Goal: Task Accomplishment & Management: Manage account settings

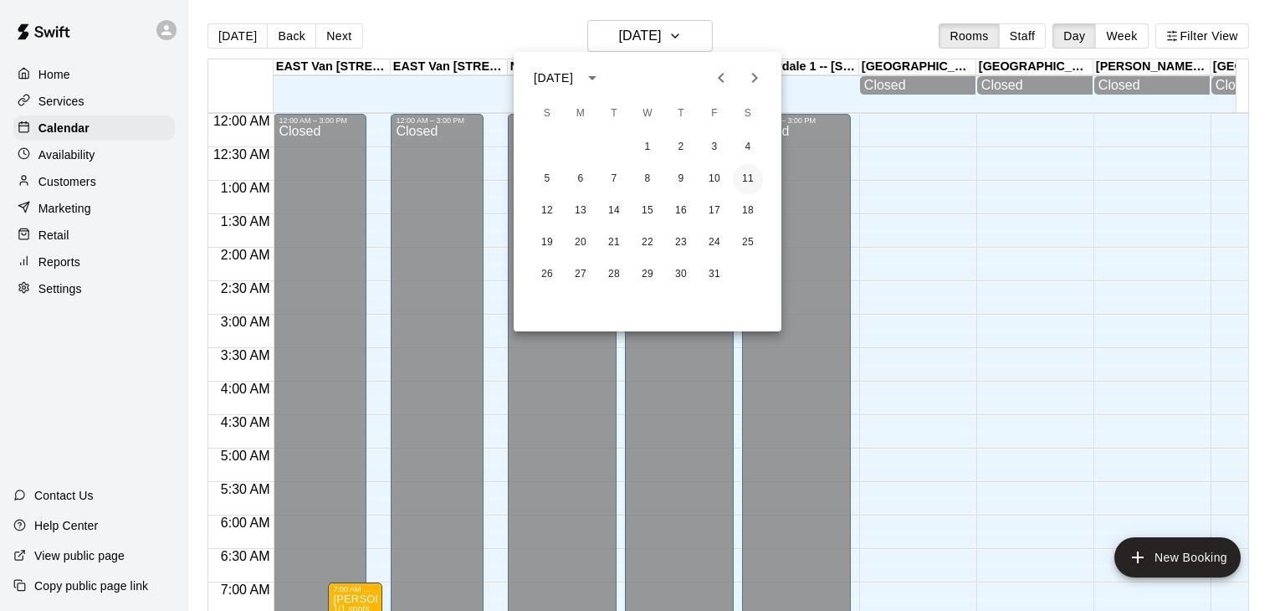
scroll to position [810, 0]
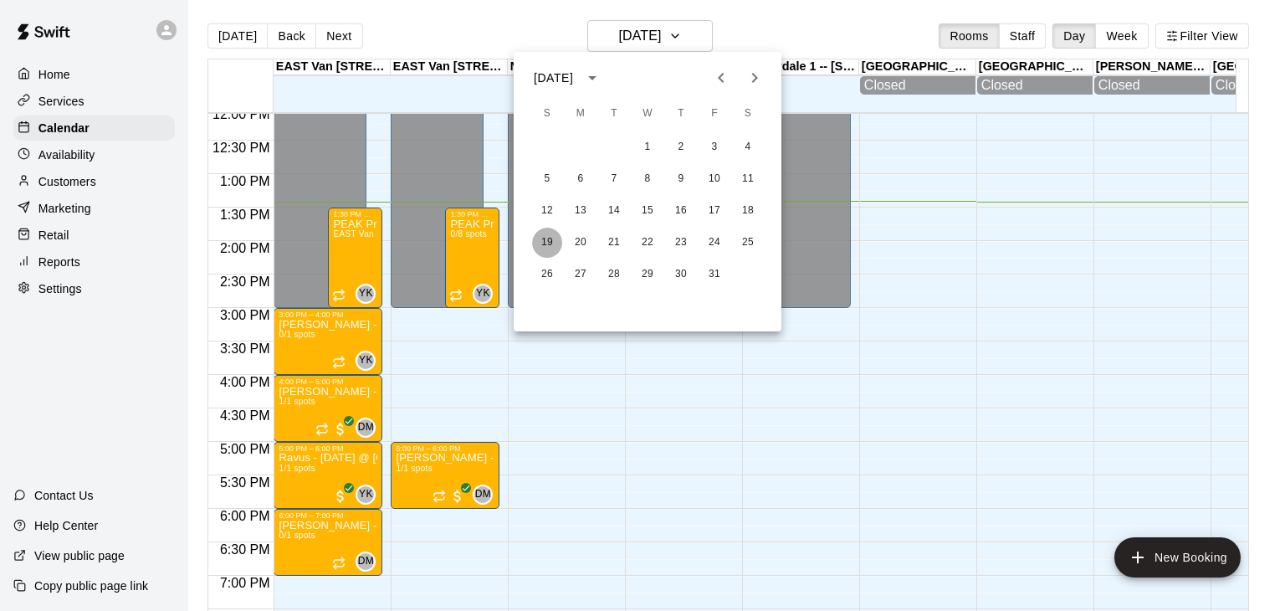
click at [546, 242] on button "19" at bounding box center [547, 243] width 30 height 30
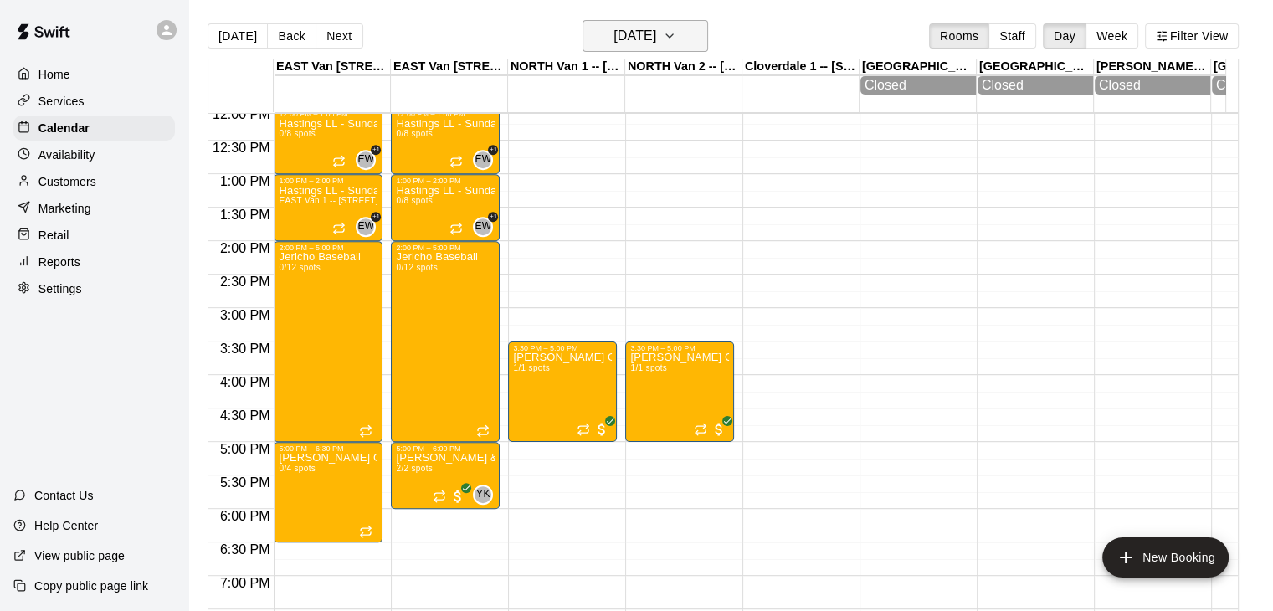
click at [676, 38] on icon "button" at bounding box center [669, 36] width 13 height 20
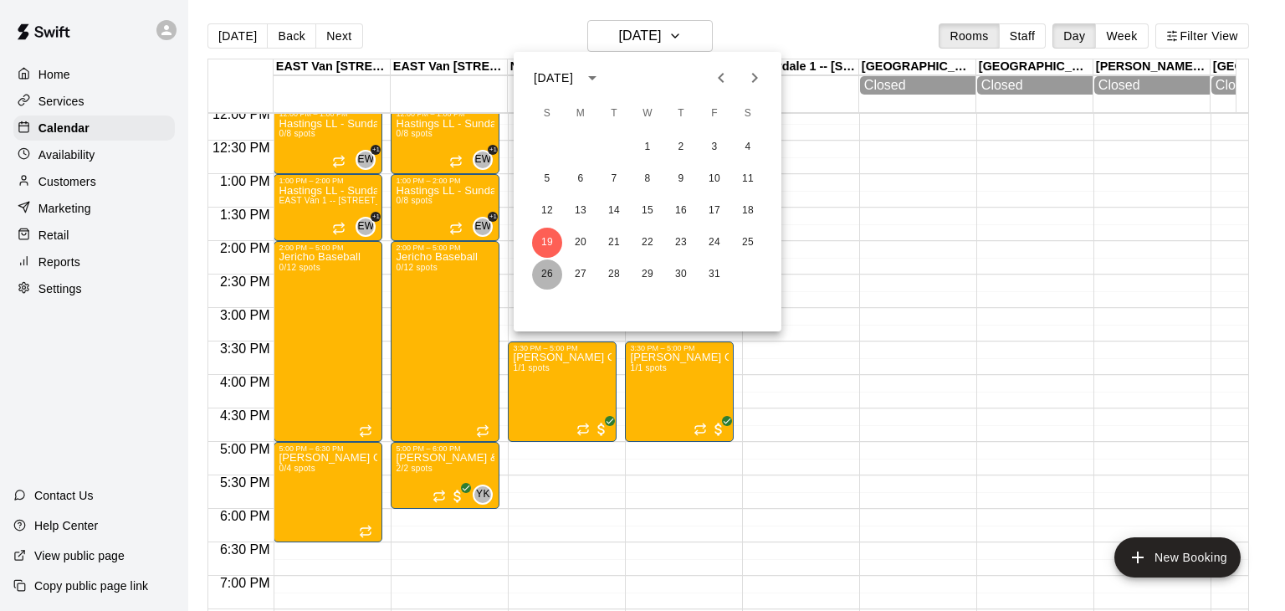
click at [541, 269] on button "26" at bounding box center [547, 274] width 30 height 30
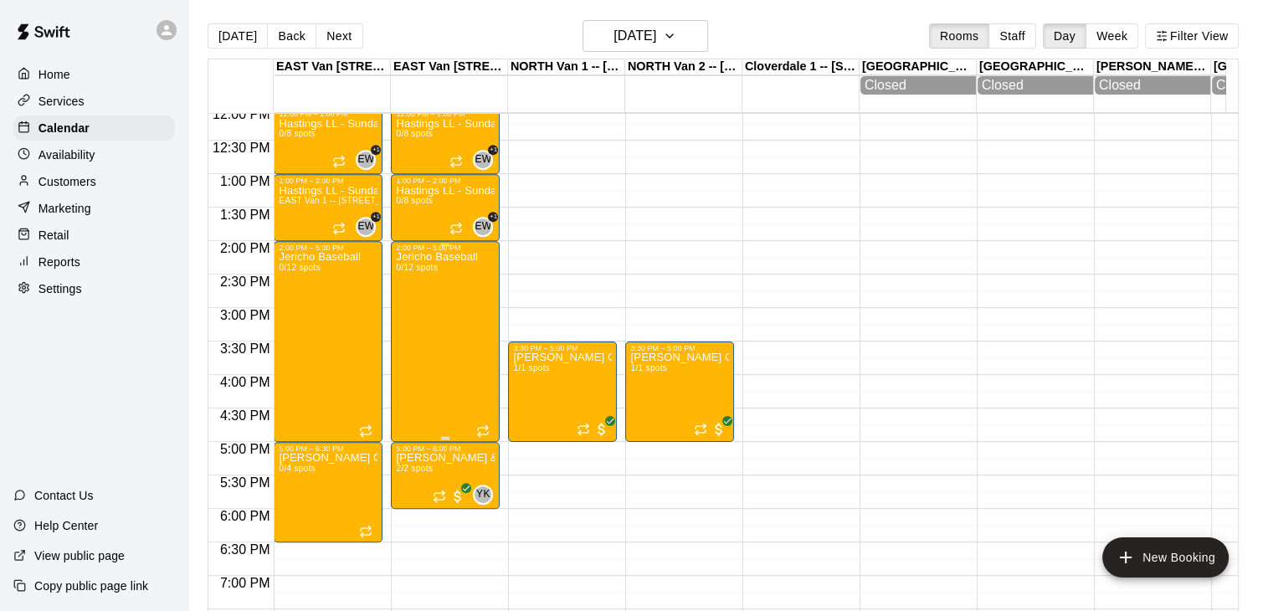
click at [450, 315] on div "Jericho Baseball 0/12 spots" at bounding box center [437, 557] width 82 height 611
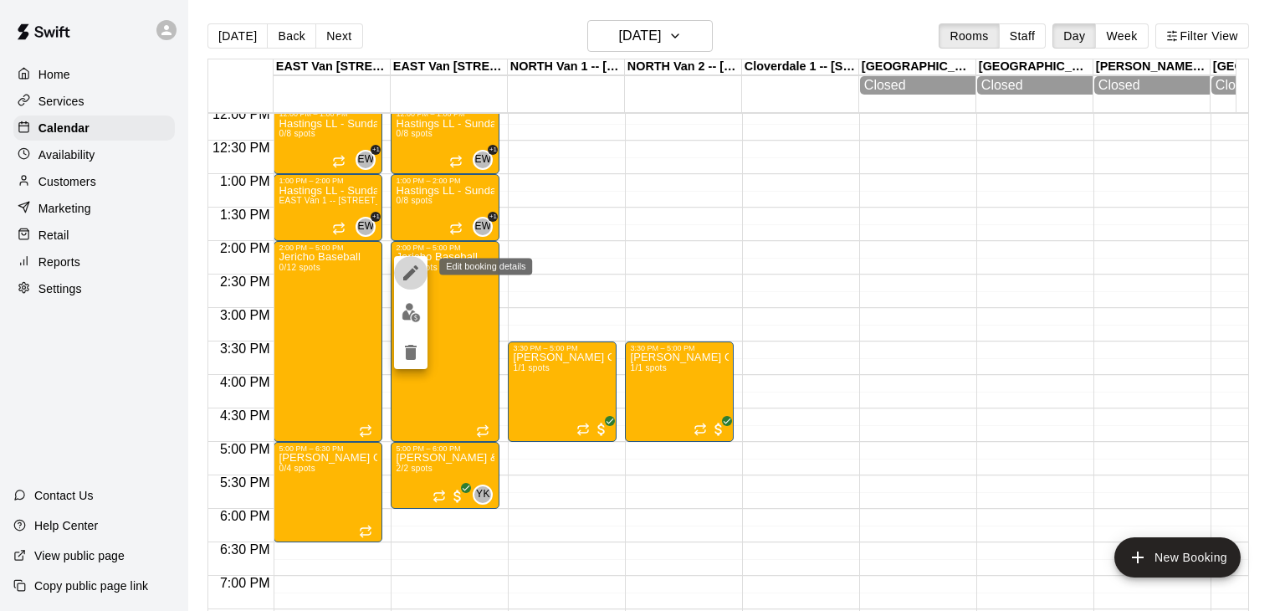
click at [409, 269] on icon "edit" at bounding box center [411, 273] width 20 height 20
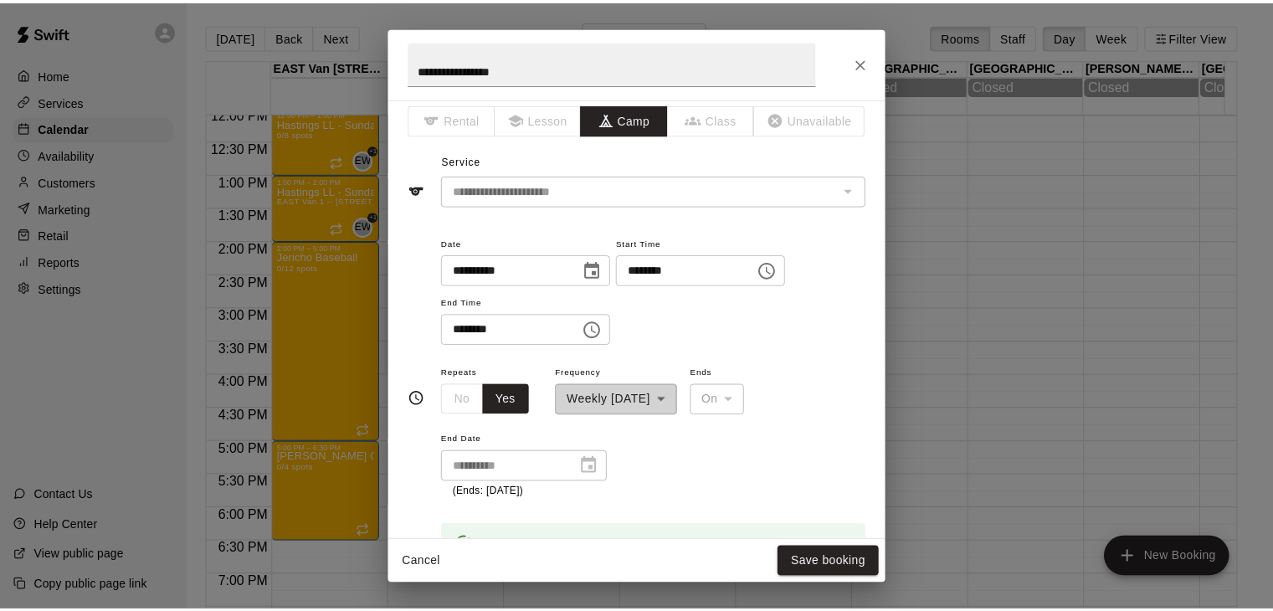
scroll to position [0, 0]
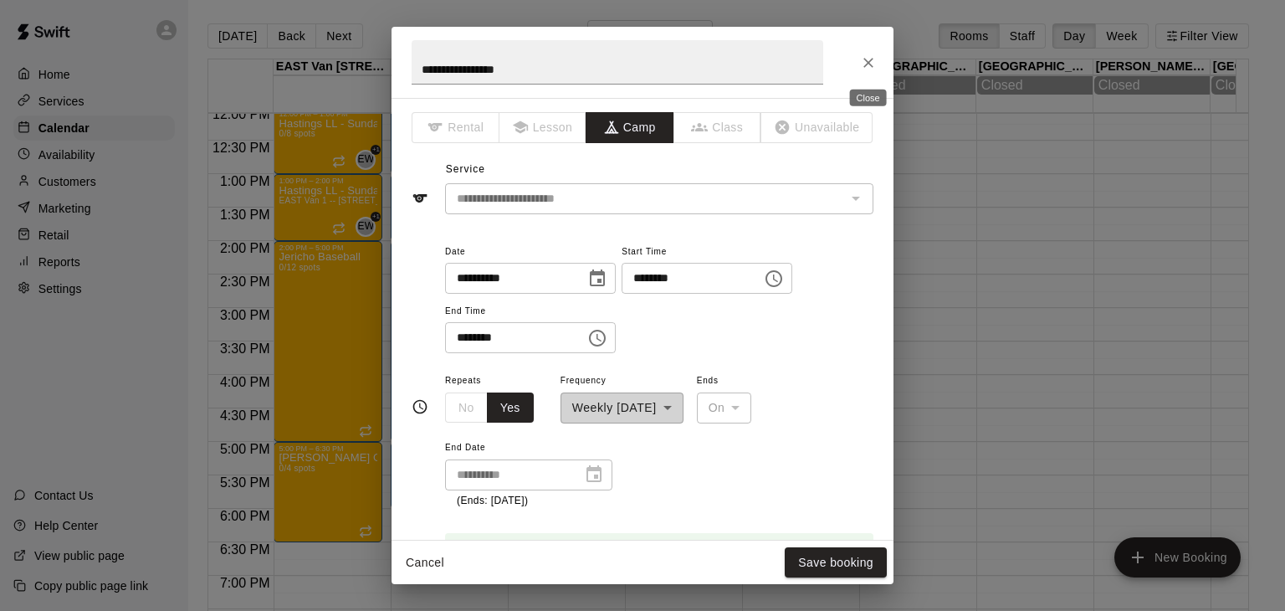
click at [867, 61] on icon "Close" at bounding box center [869, 63] width 10 height 10
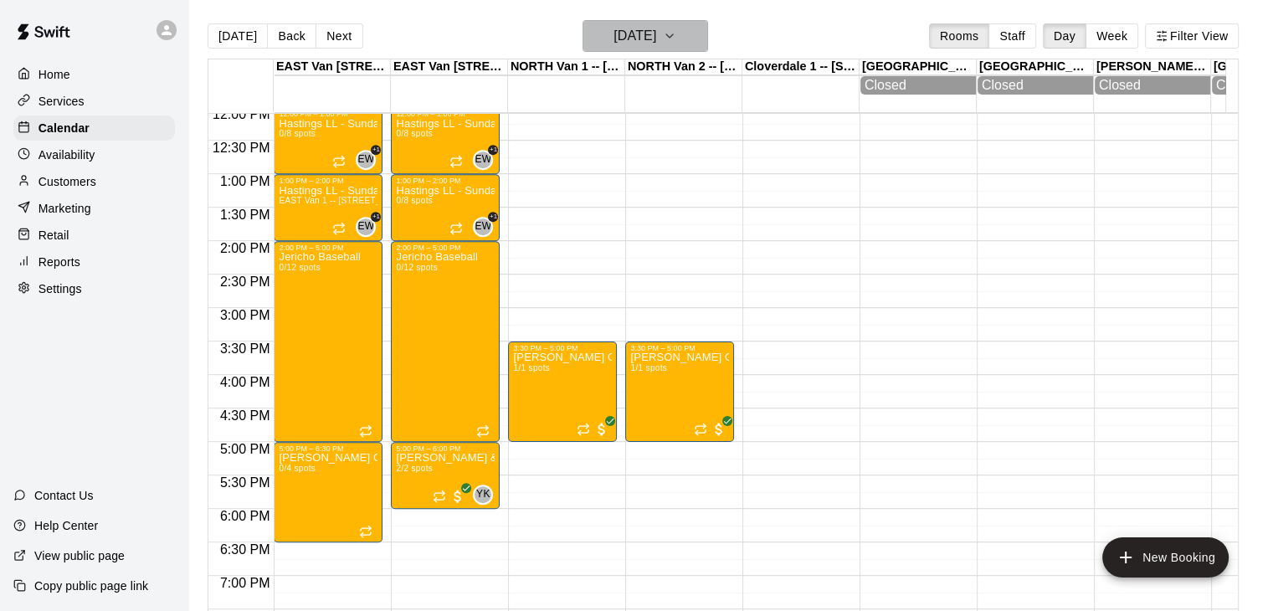
click at [676, 34] on icon "button" at bounding box center [669, 36] width 13 height 20
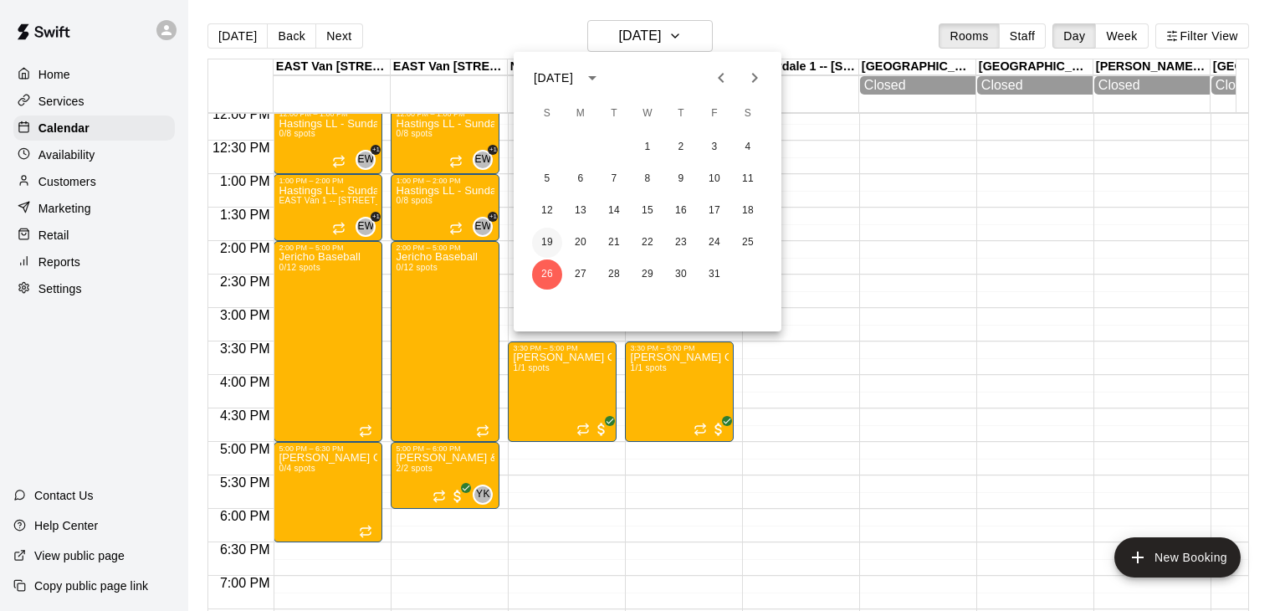
click at [546, 238] on button "19" at bounding box center [547, 243] width 30 height 30
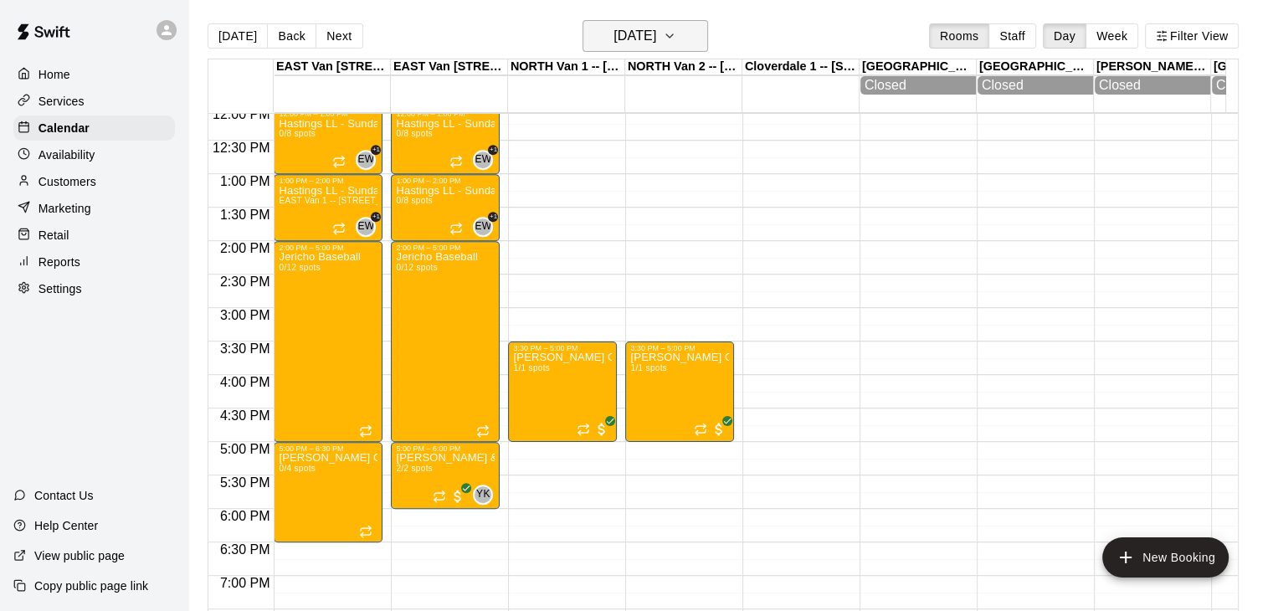
click at [676, 38] on icon "button" at bounding box center [669, 36] width 13 height 20
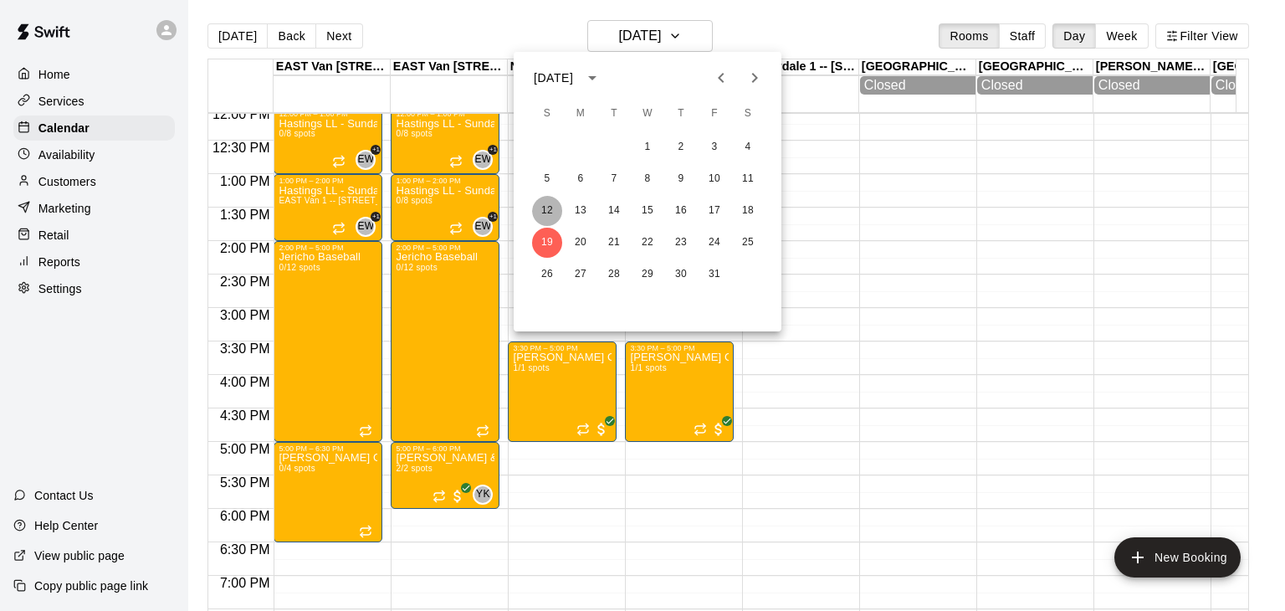
click at [549, 211] on button "12" at bounding box center [547, 211] width 30 height 30
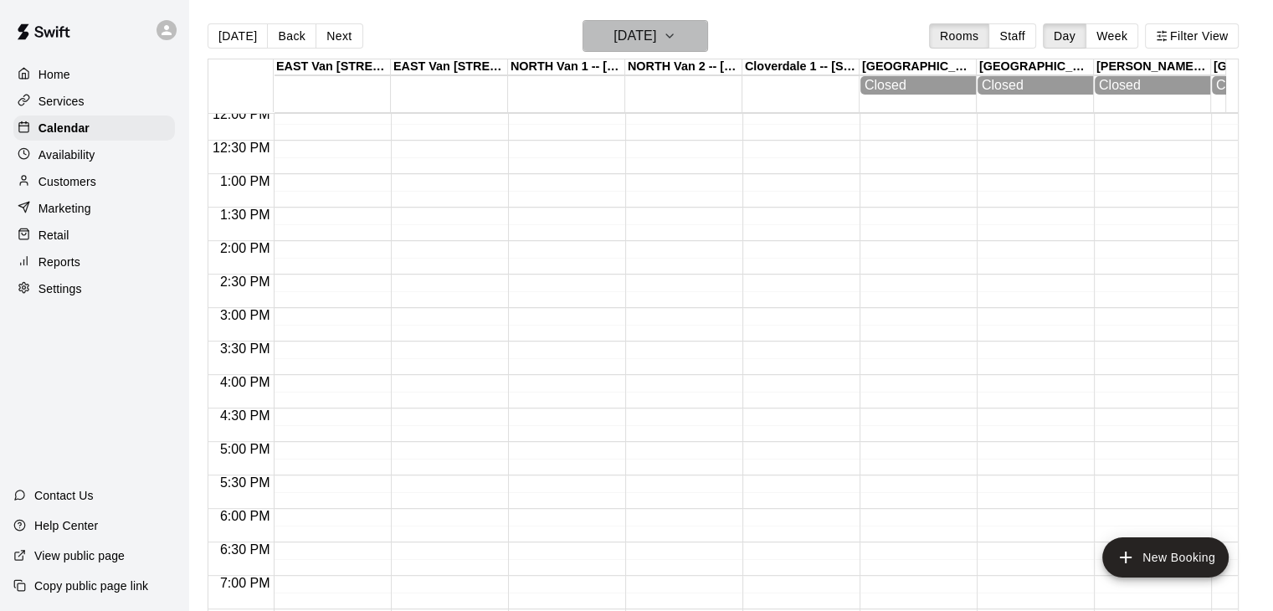
click at [676, 33] on icon "button" at bounding box center [669, 36] width 13 height 20
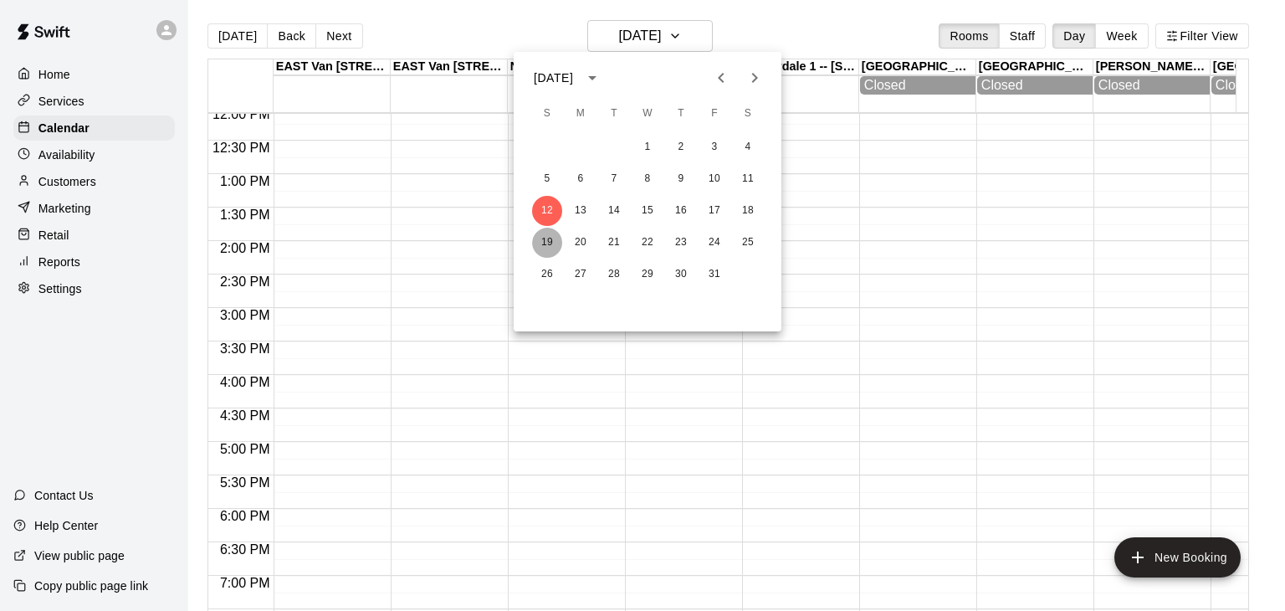
click at [547, 241] on button "19" at bounding box center [547, 243] width 30 height 30
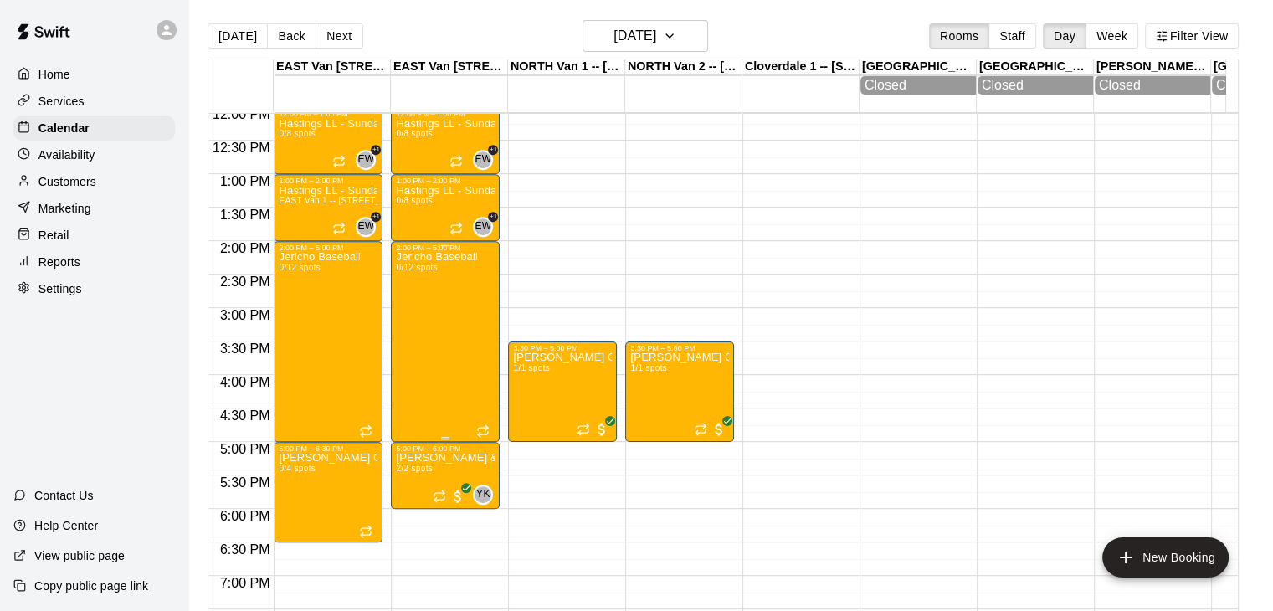
click at [429, 295] on div "Jericho Baseball 0/12 spots" at bounding box center [437, 557] width 82 height 611
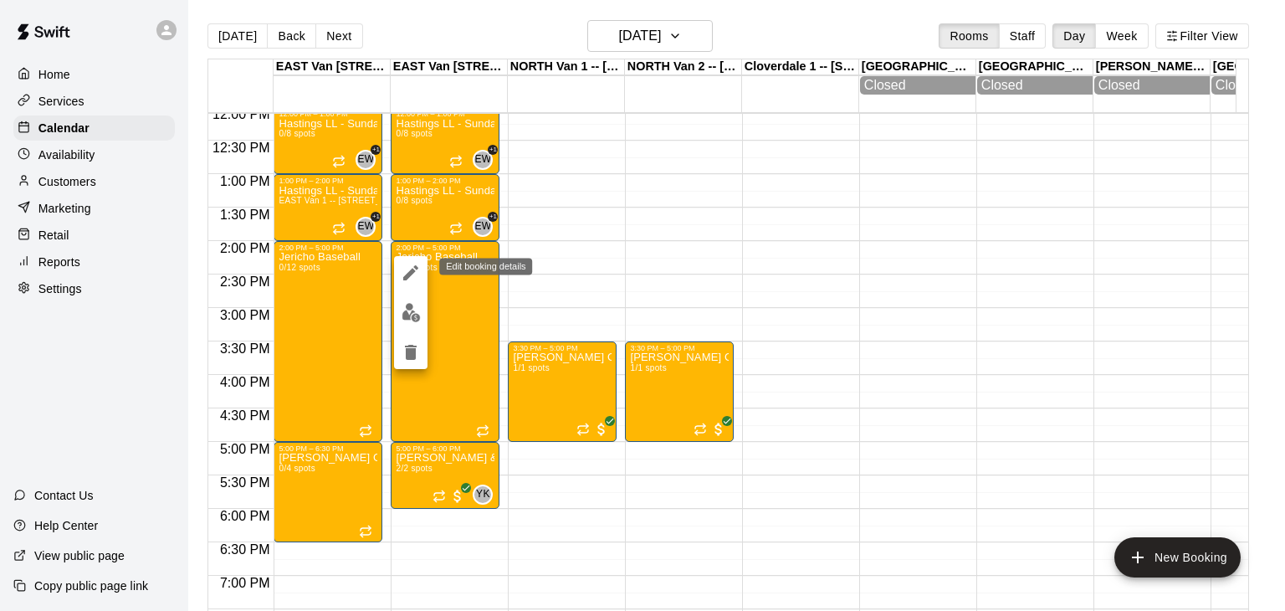
click at [412, 272] on icon "edit" at bounding box center [410, 272] width 15 height 15
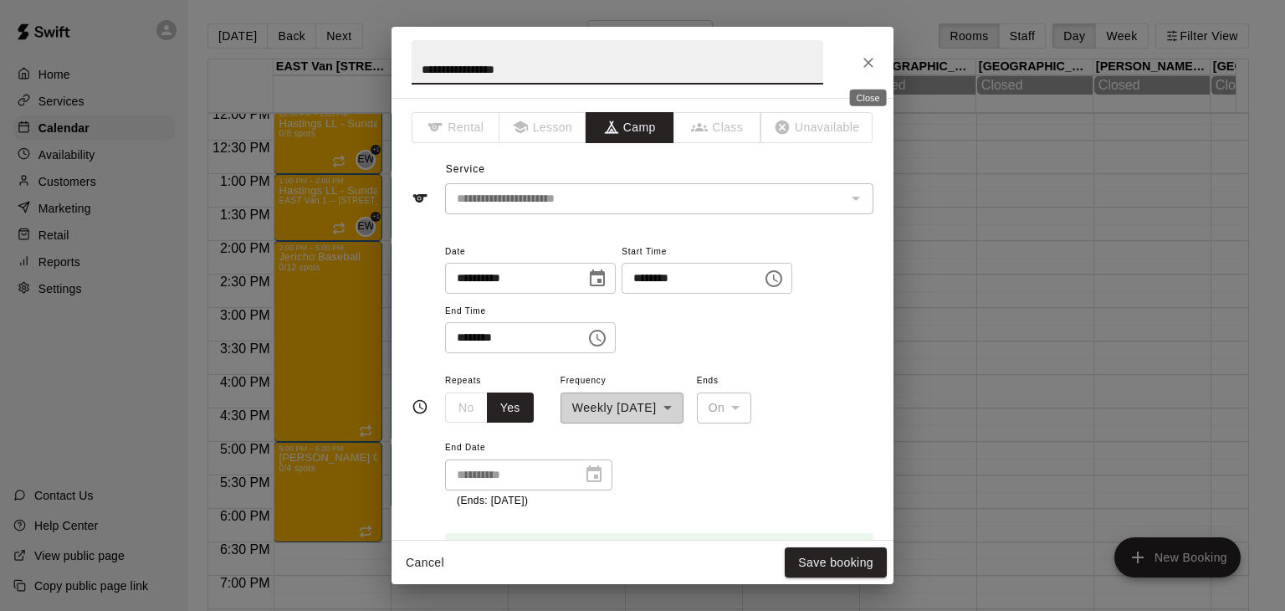
click at [867, 60] on icon "Close" at bounding box center [869, 63] width 10 height 10
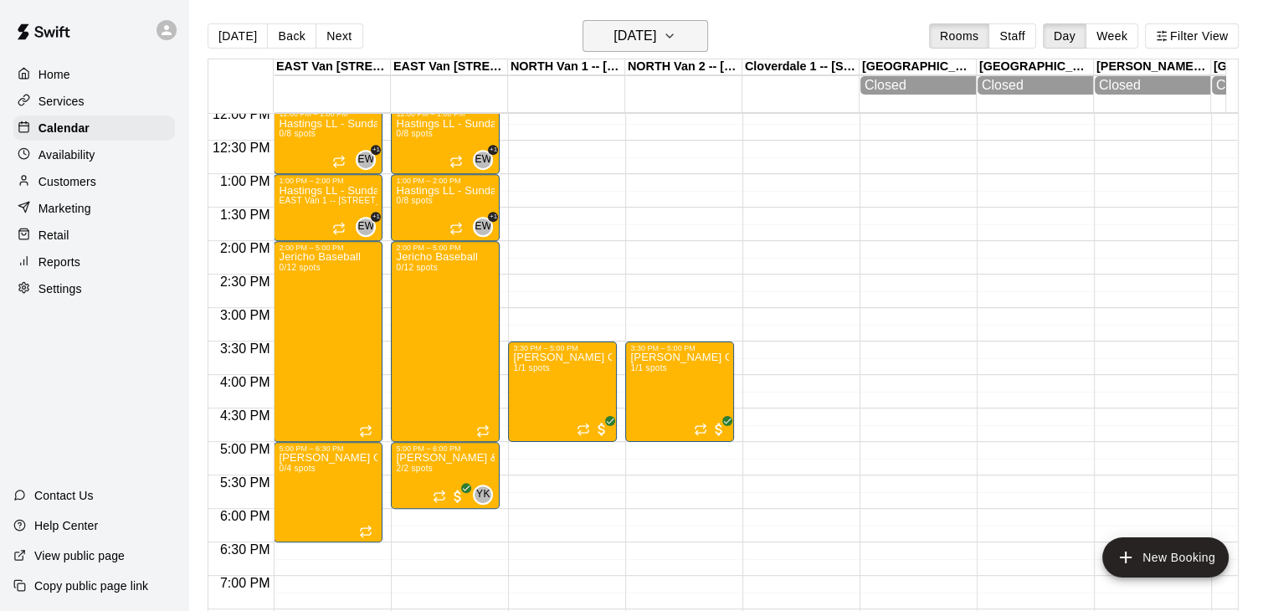
click at [676, 38] on icon "button" at bounding box center [669, 36] width 13 height 20
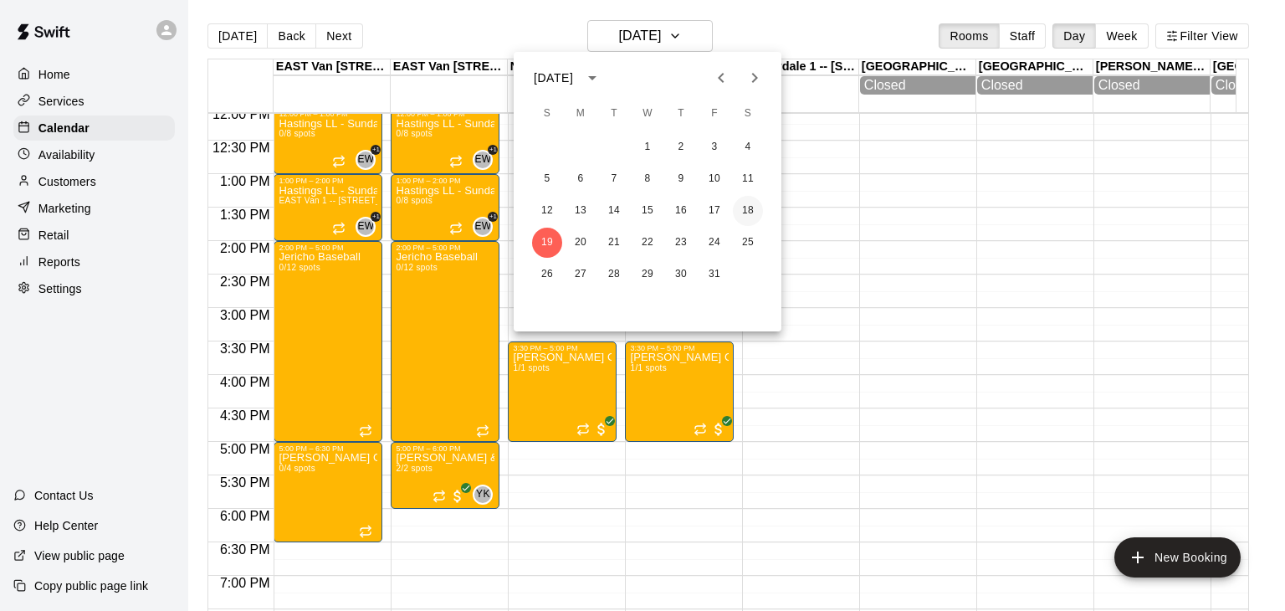
click at [746, 212] on button "18" at bounding box center [748, 211] width 30 height 30
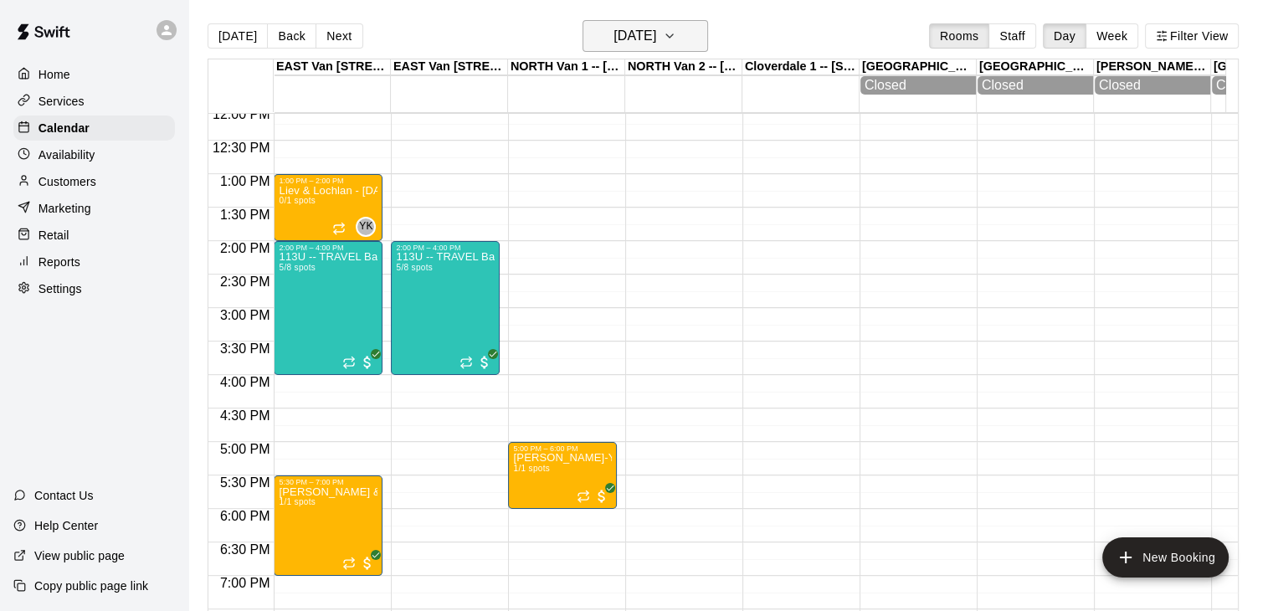
click at [676, 36] on icon "button" at bounding box center [669, 36] width 13 height 20
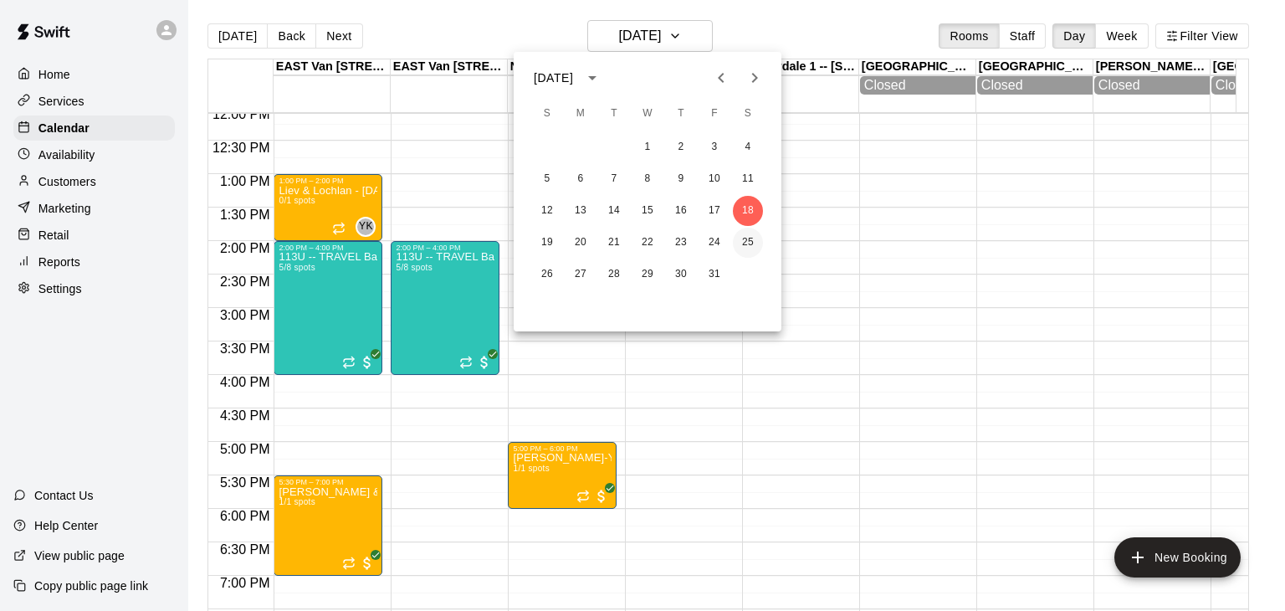
click at [746, 235] on button "25" at bounding box center [748, 243] width 30 height 30
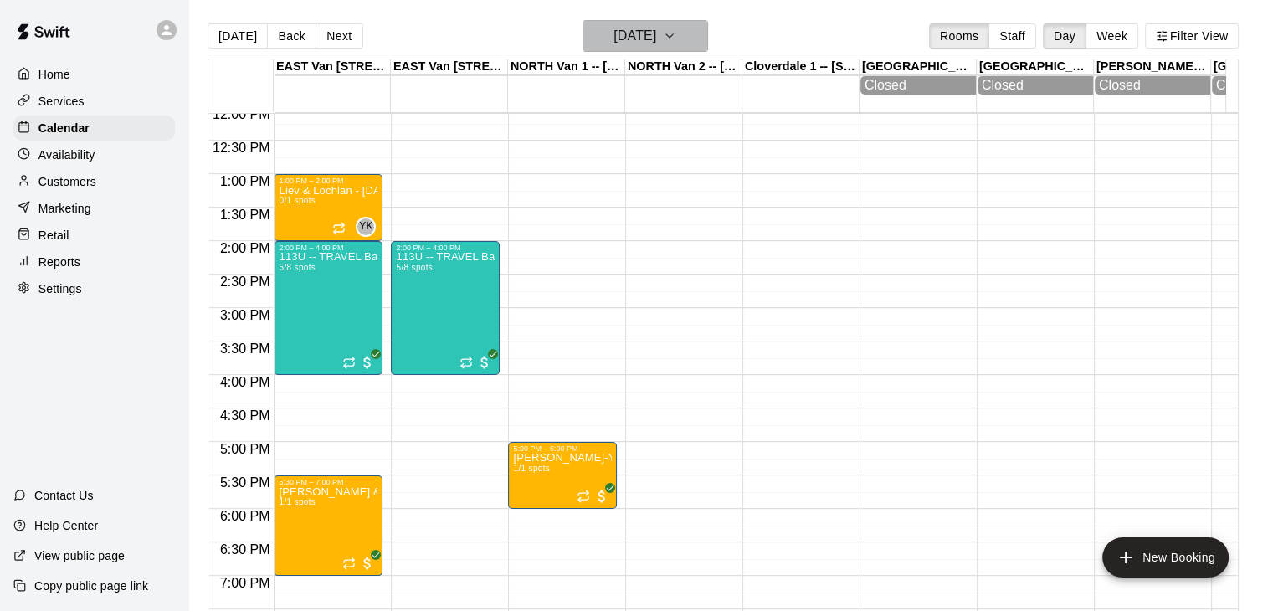
click at [676, 32] on icon "button" at bounding box center [669, 36] width 13 height 20
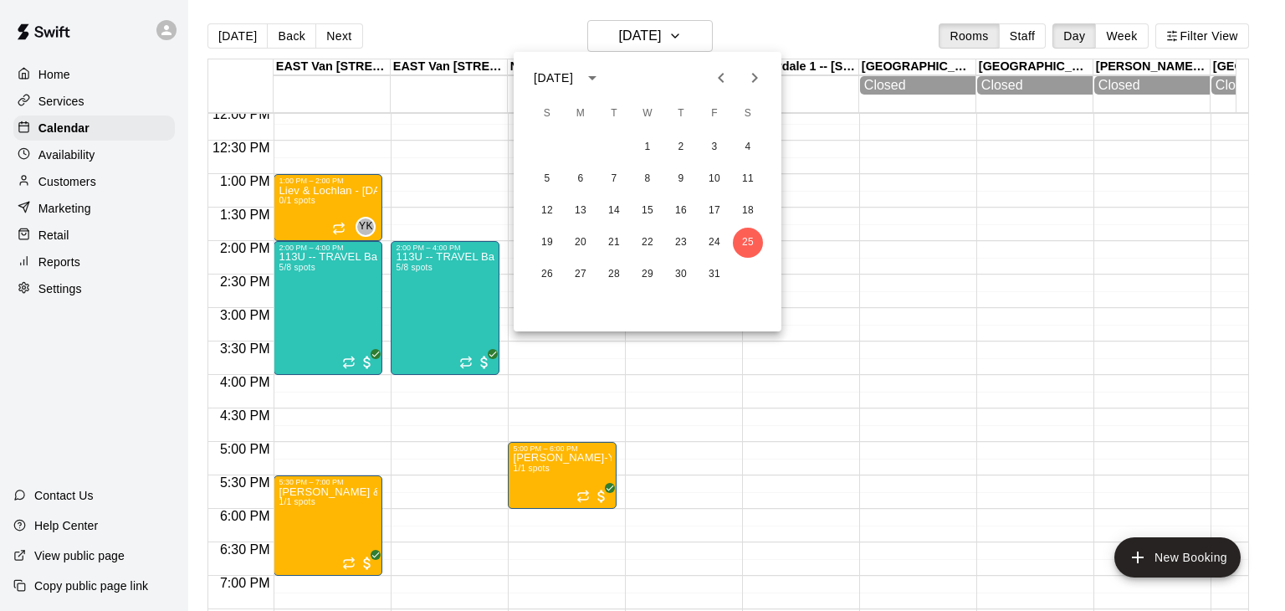
click at [754, 80] on icon "Next month" at bounding box center [755, 78] width 6 height 10
click at [750, 155] on button "1" at bounding box center [748, 147] width 30 height 30
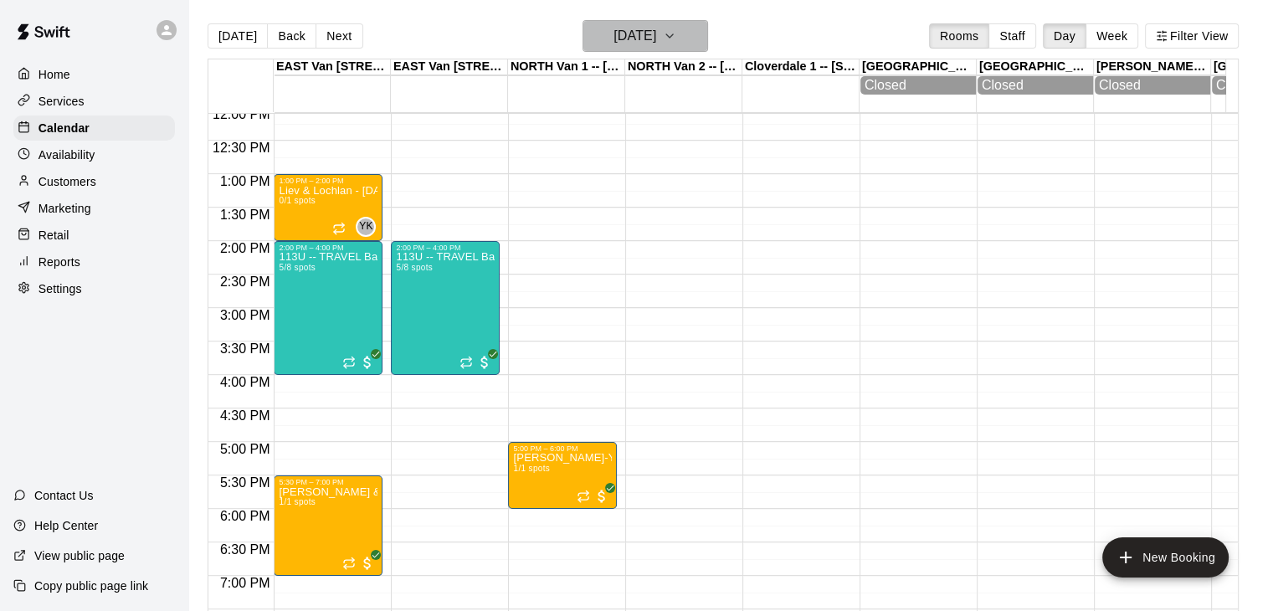
click at [699, 22] on button "[DATE]" at bounding box center [645, 36] width 126 height 32
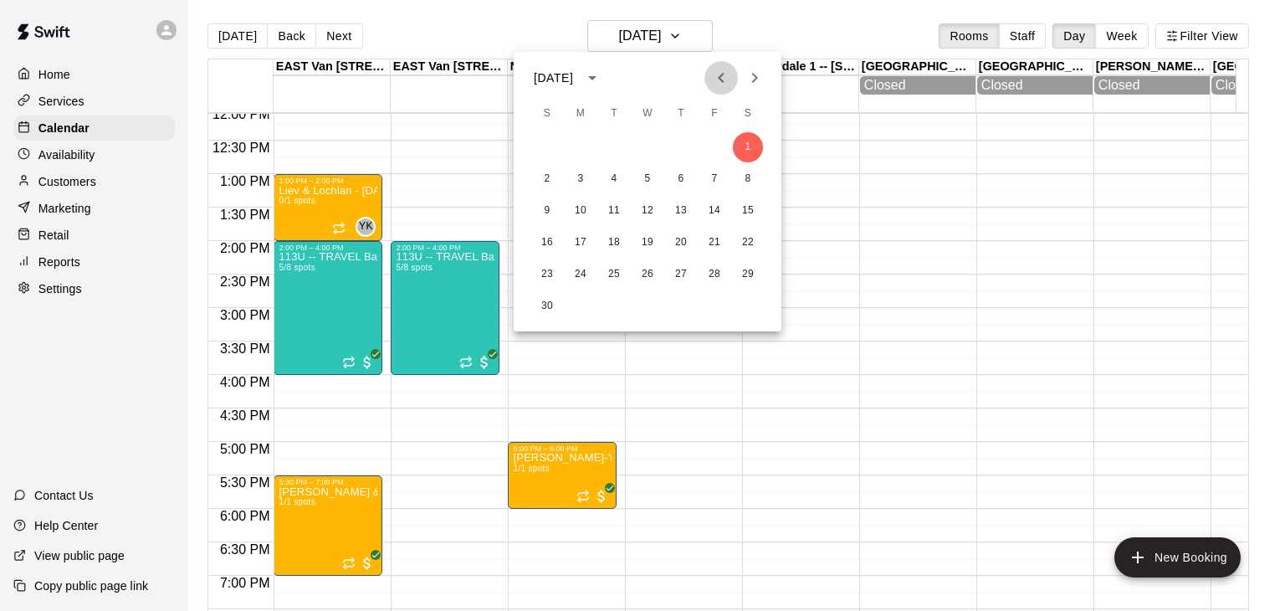
click at [720, 87] on icon "Previous month" at bounding box center [721, 78] width 20 height 20
click at [553, 238] on button "19" at bounding box center [547, 243] width 30 height 30
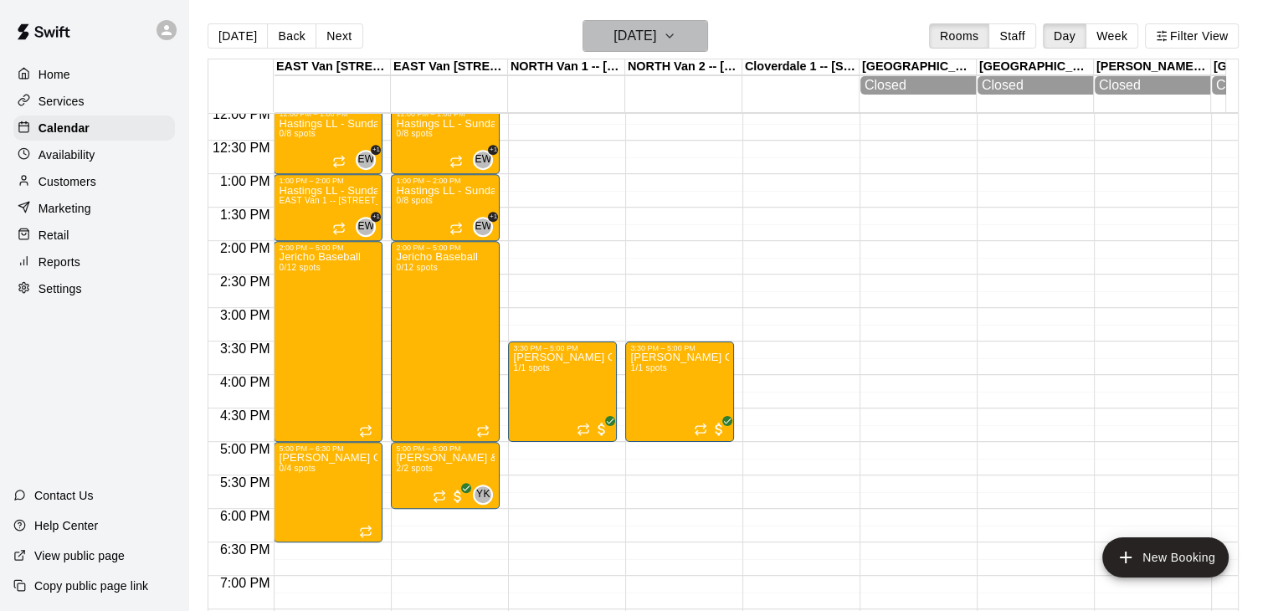
click at [656, 34] on h6 "[DATE]" at bounding box center [634, 35] width 43 height 23
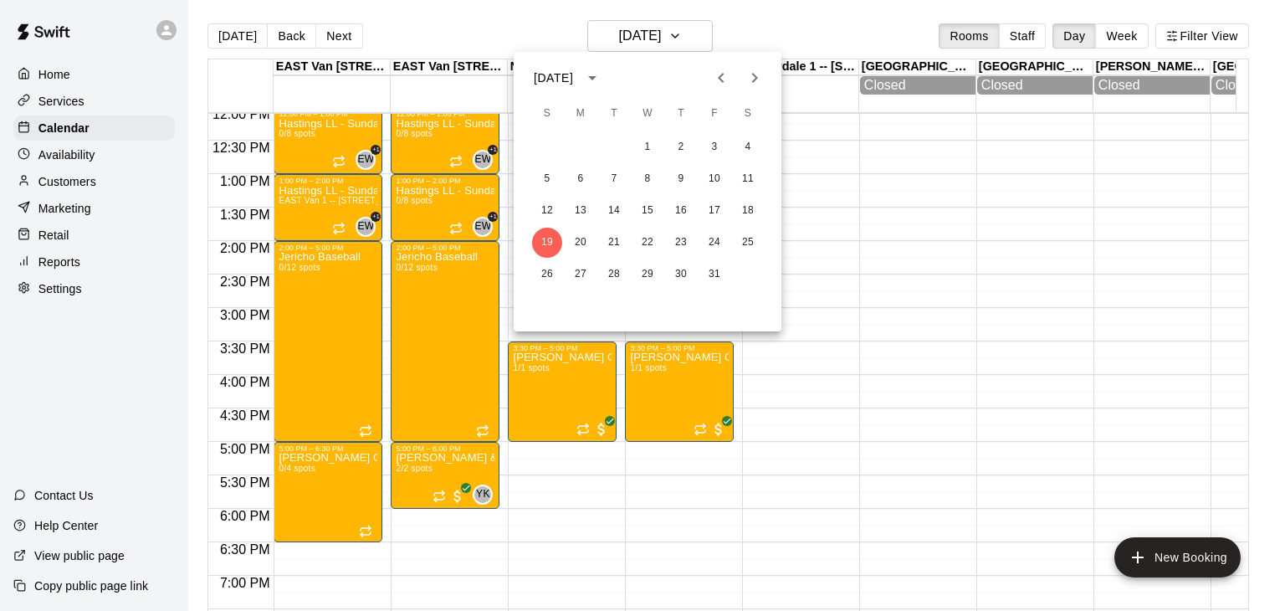
click at [721, 76] on icon "Previous month" at bounding box center [721, 78] width 6 height 10
click at [579, 272] on button "29" at bounding box center [581, 274] width 30 height 30
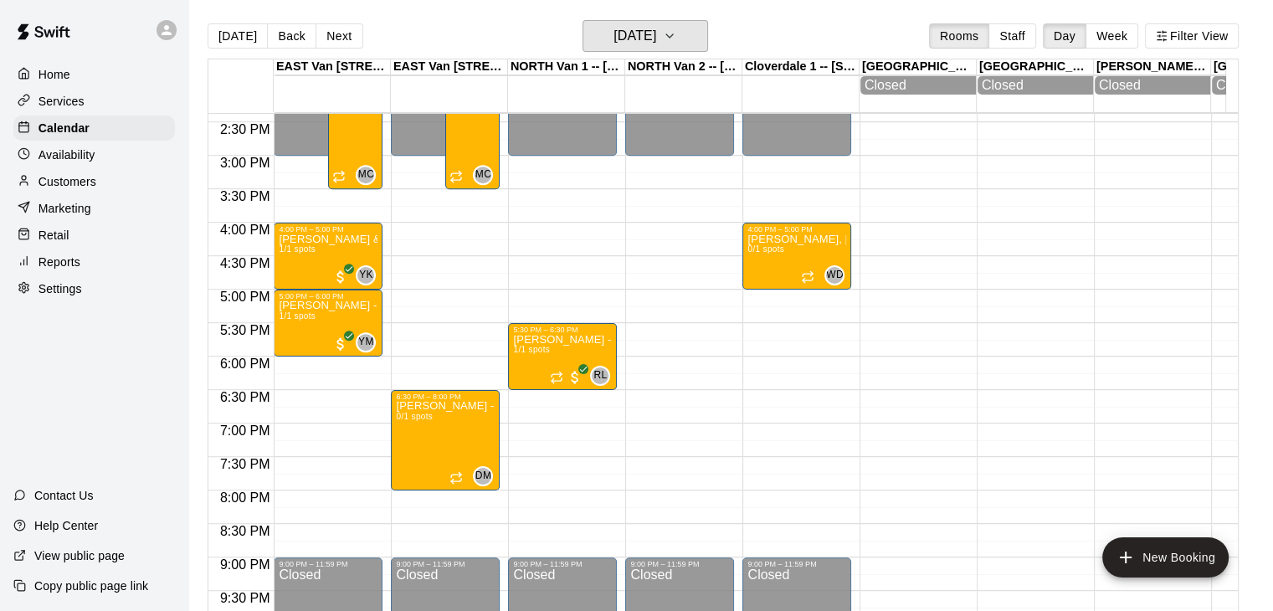
scroll to position [957, 0]
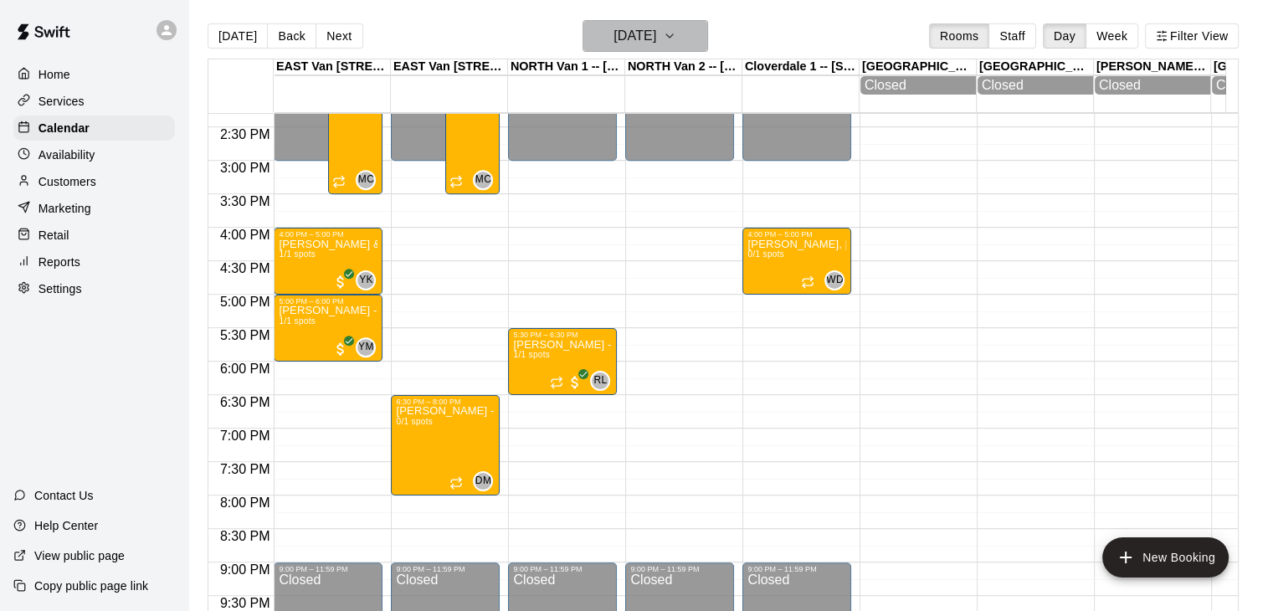
click at [676, 38] on icon "button" at bounding box center [669, 36] width 13 height 20
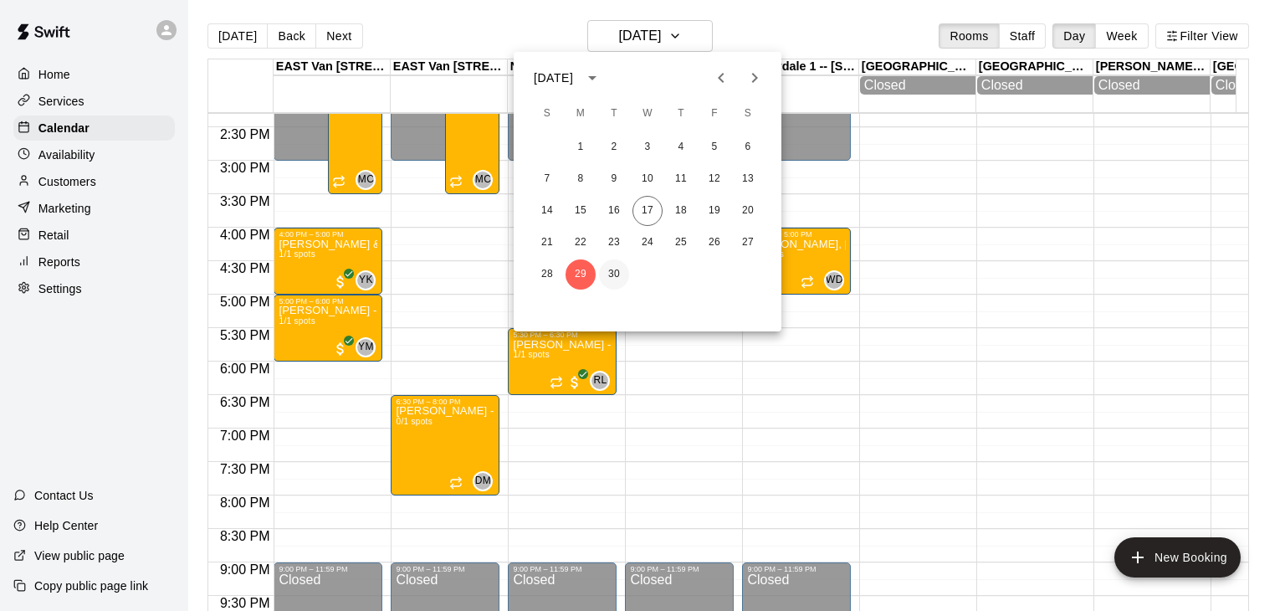
click at [618, 270] on button "30" at bounding box center [614, 274] width 30 height 30
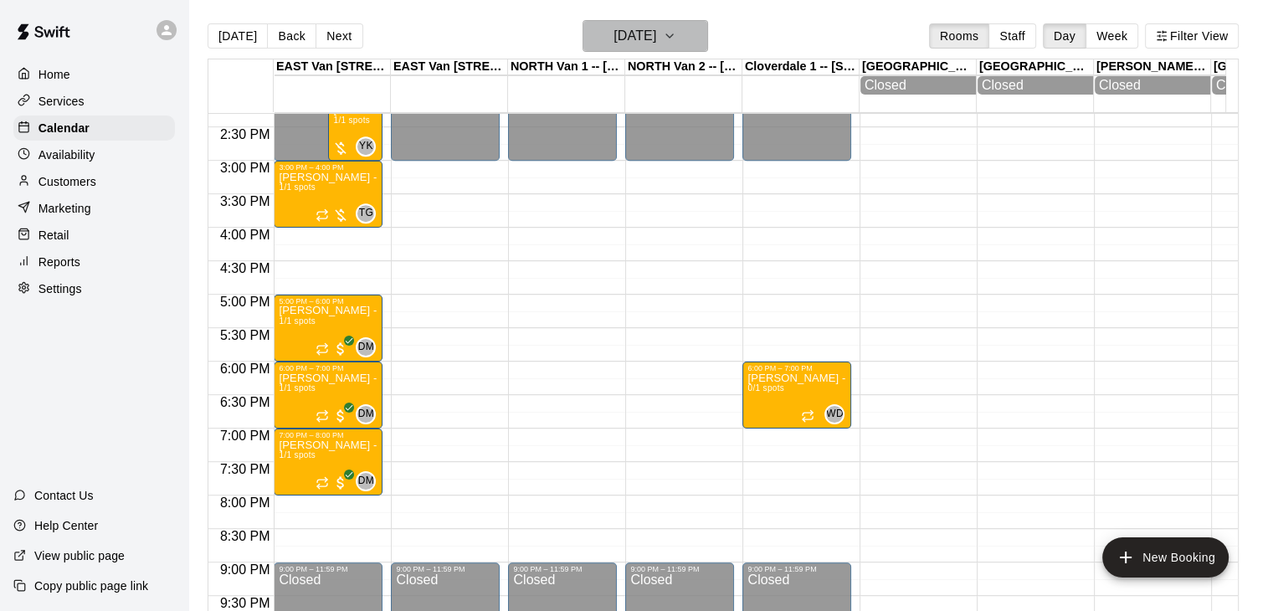
click at [656, 34] on h6 "[DATE]" at bounding box center [634, 35] width 43 height 23
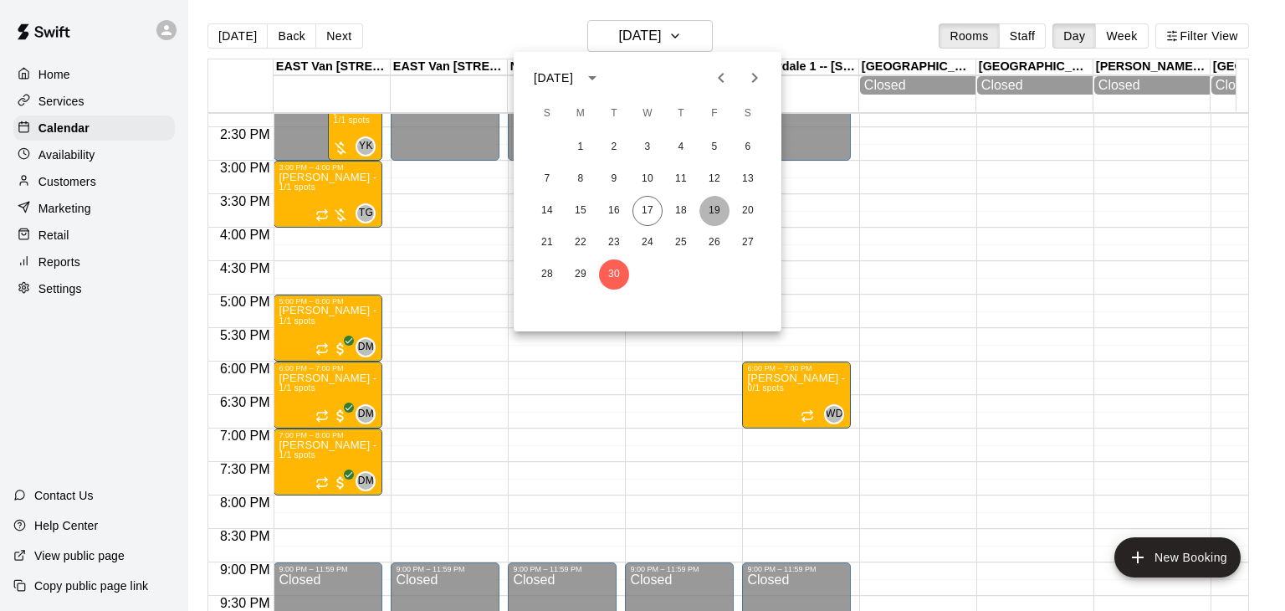
click at [719, 209] on button "19" at bounding box center [715, 211] width 30 height 30
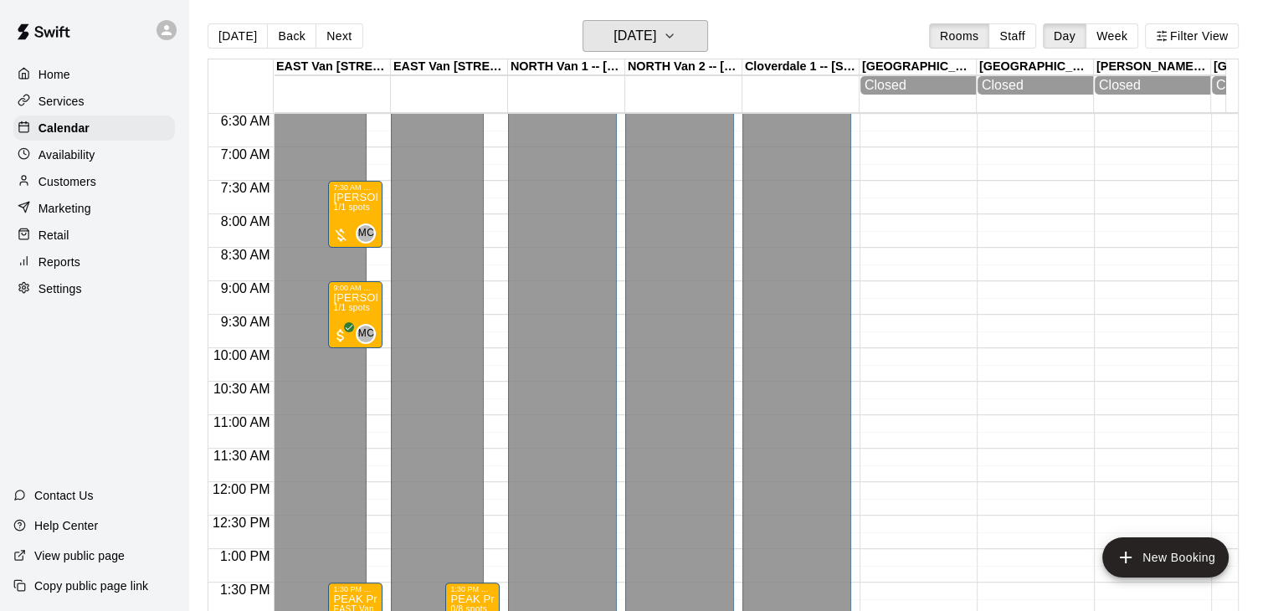
scroll to position [426, 0]
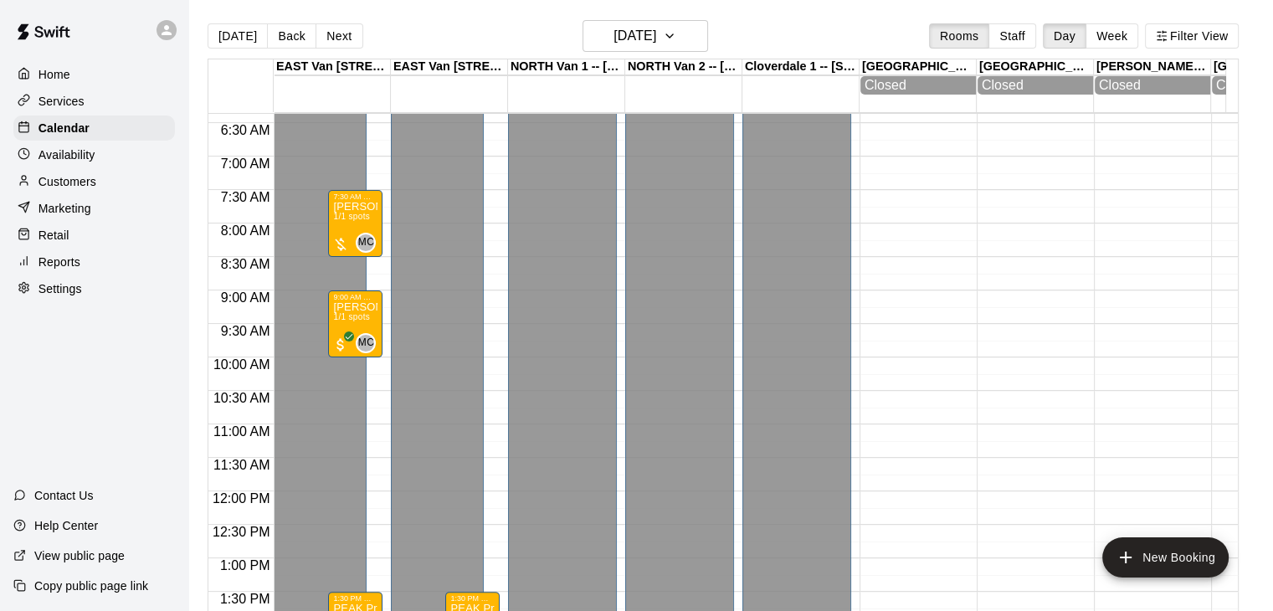
click at [86, 190] on p "Customers" at bounding box center [67, 181] width 58 height 17
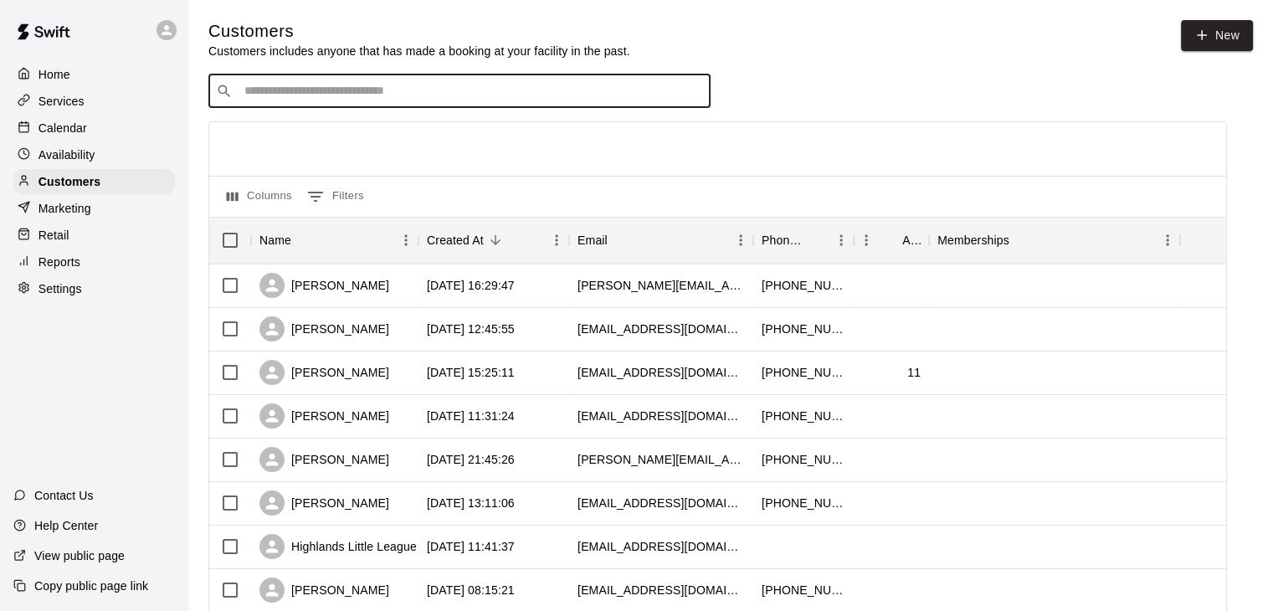
click at [405, 95] on input "Search customers by name or email" at bounding box center [471, 91] width 464 height 17
type input "*****"
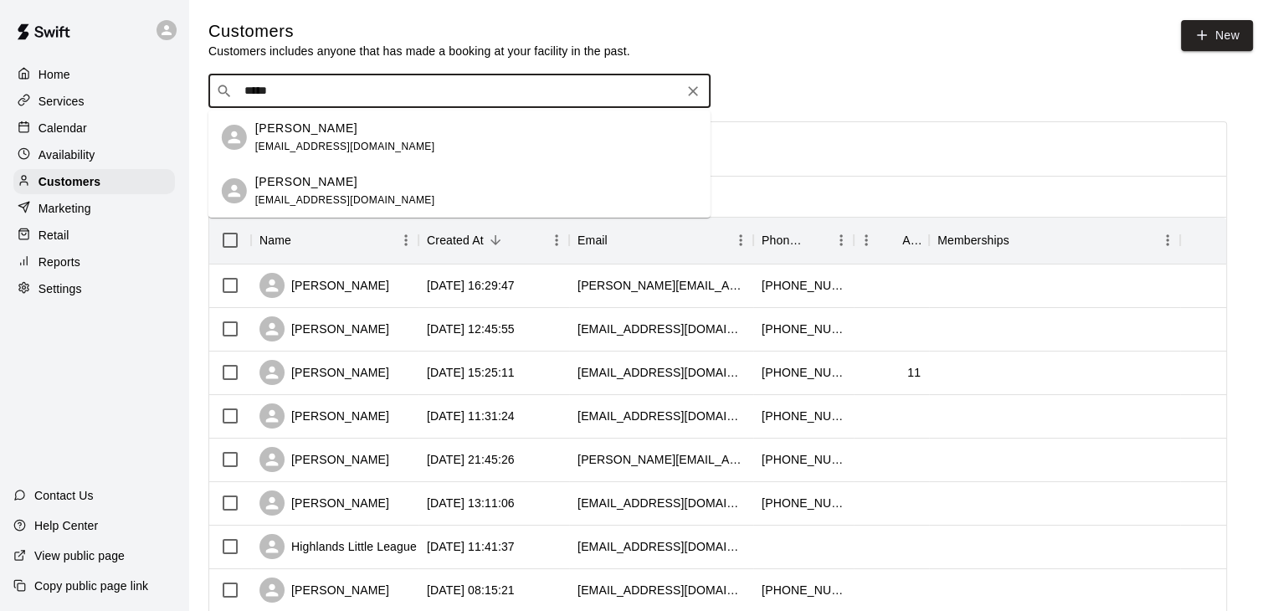
click at [362, 189] on div "[PERSON_NAME]" at bounding box center [345, 182] width 180 height 18
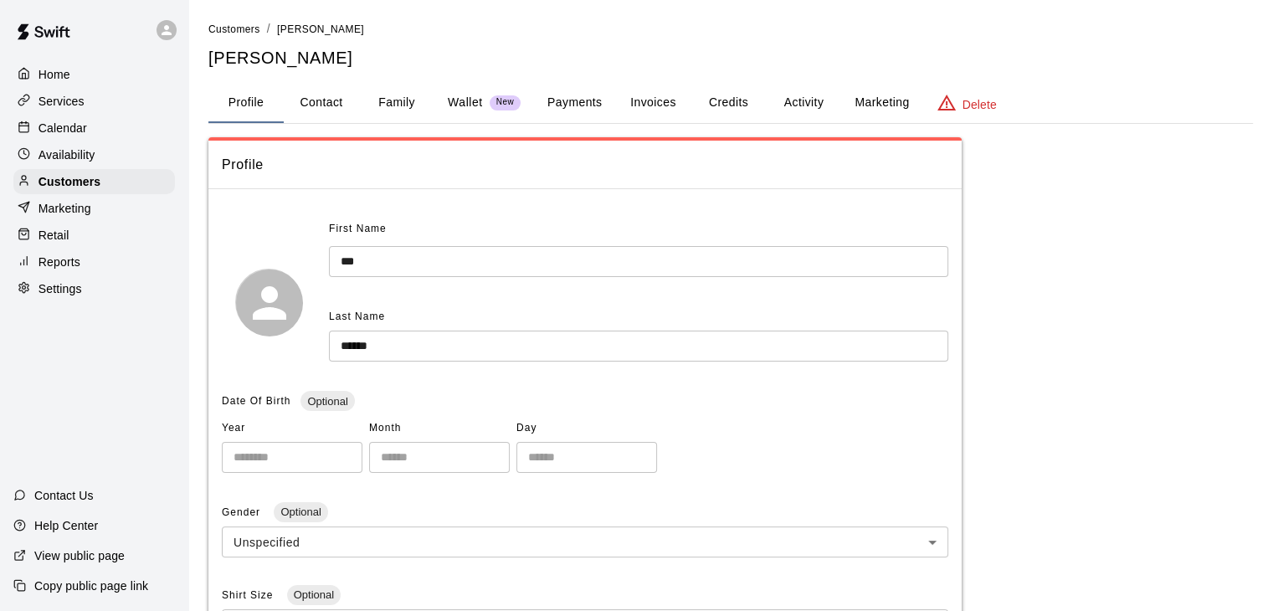
click at [100, 134] on div "Calendar" at bounding box center [93, 127] width 161 height 25
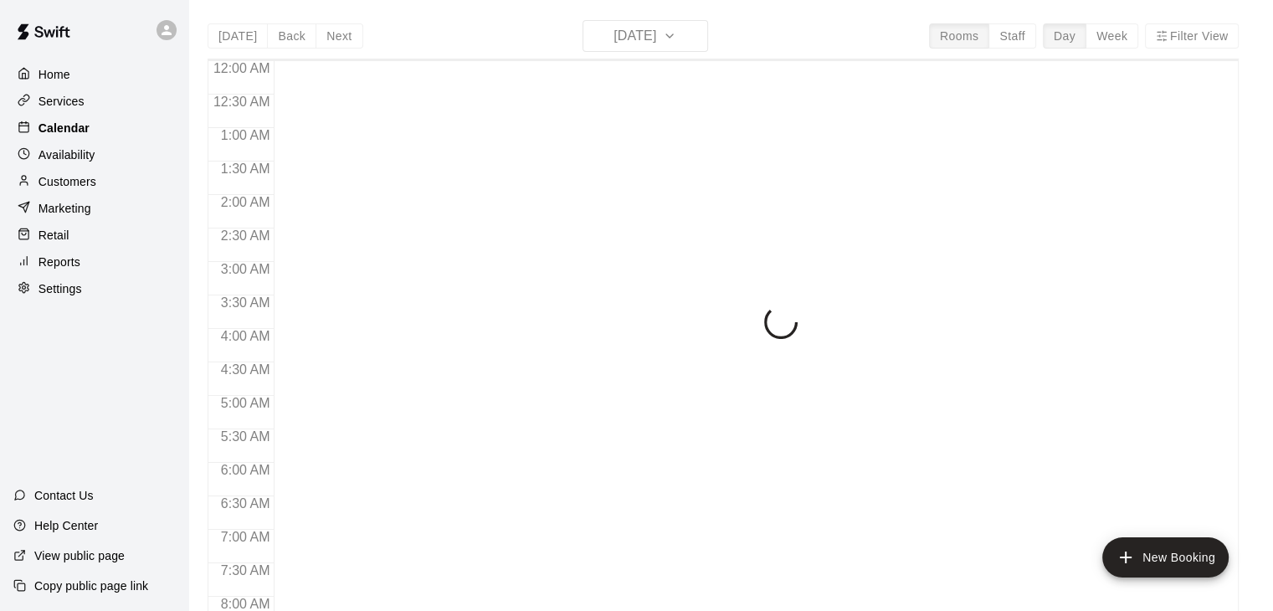
scroll to position [959, 0]
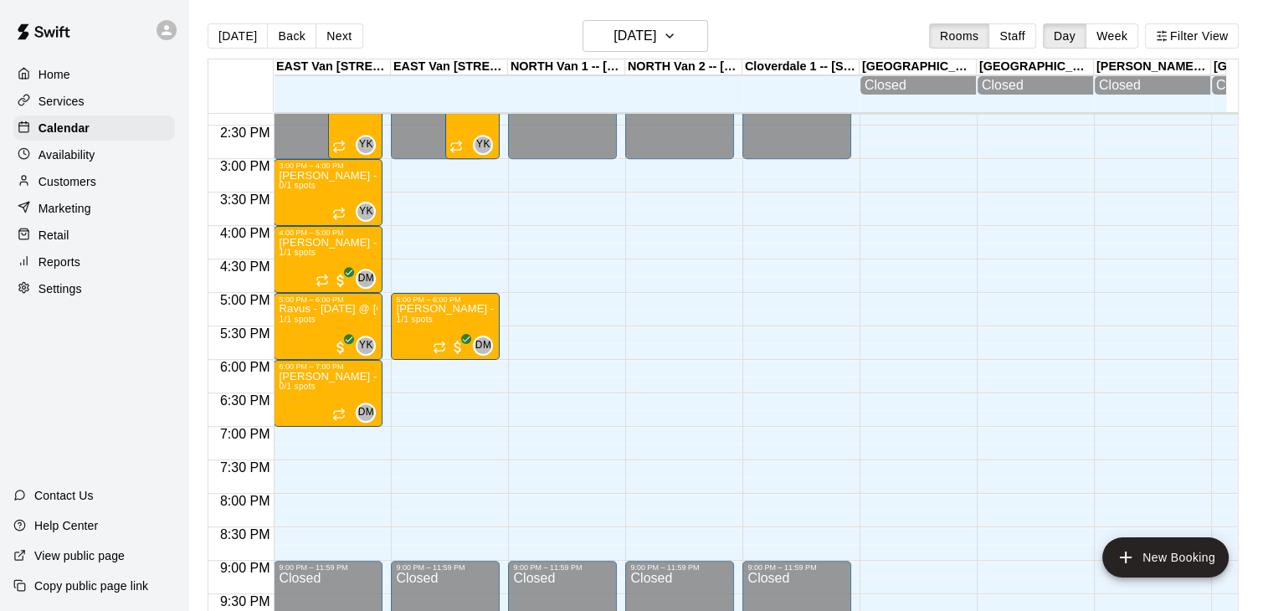
click at [94, 183] on p "Customers" at bounding box center [67, 181] width 58 height 17
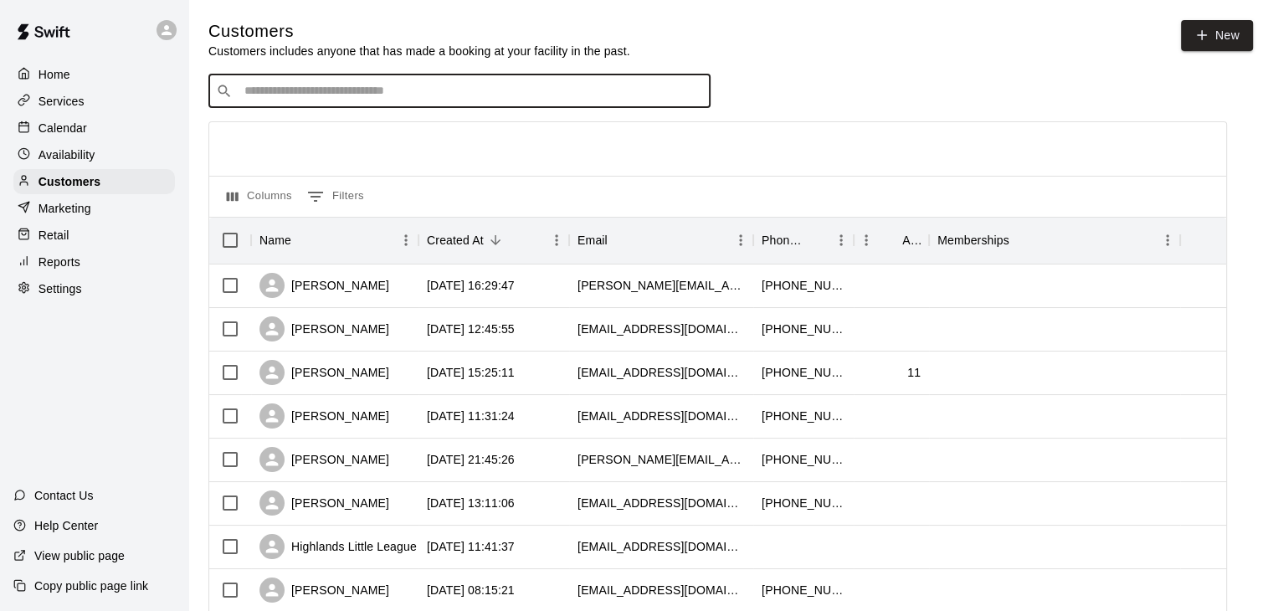
click at [433, 94] on input "Search customers by name or email" at bounding box center [471, 91] width 464 height 17
type input "*********"
